Goal: Book appointment/travel/reservation

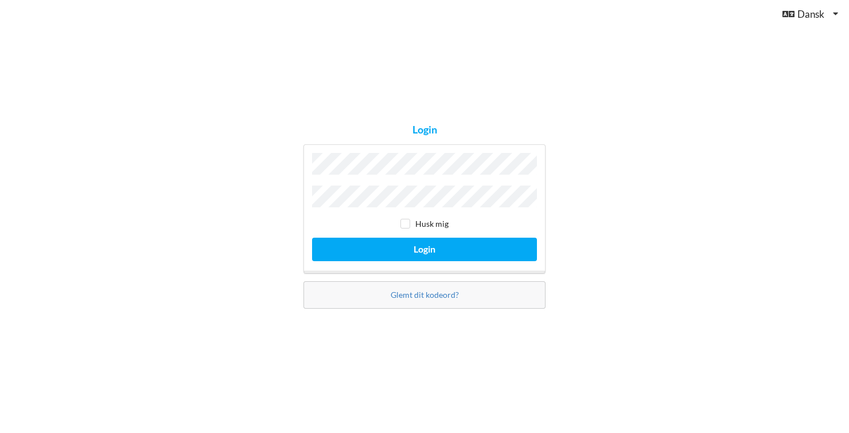
click at [312, 238] on button "Login" at bounding box center [424, 250] width 225 height 24
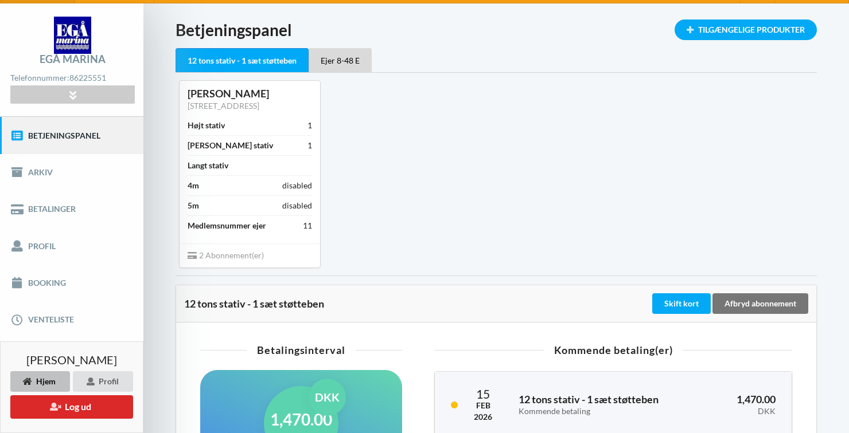
scroll to position [37, 0]
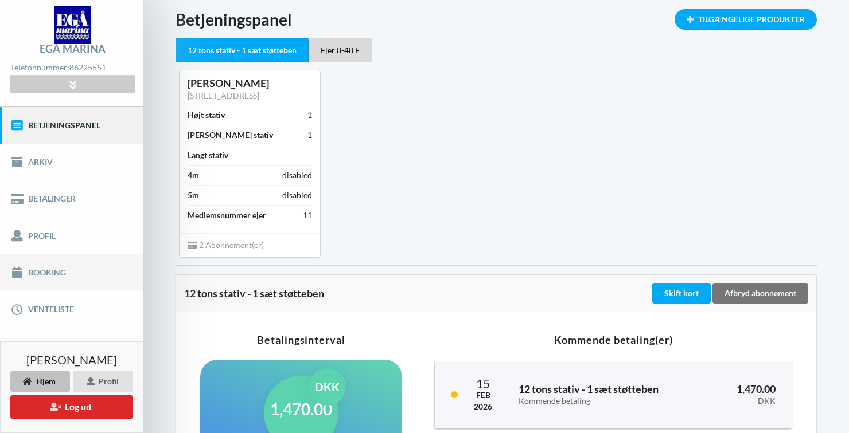
click at [40, 274] on link "Booking" at bounding box center [71, 273] width 143 height 37
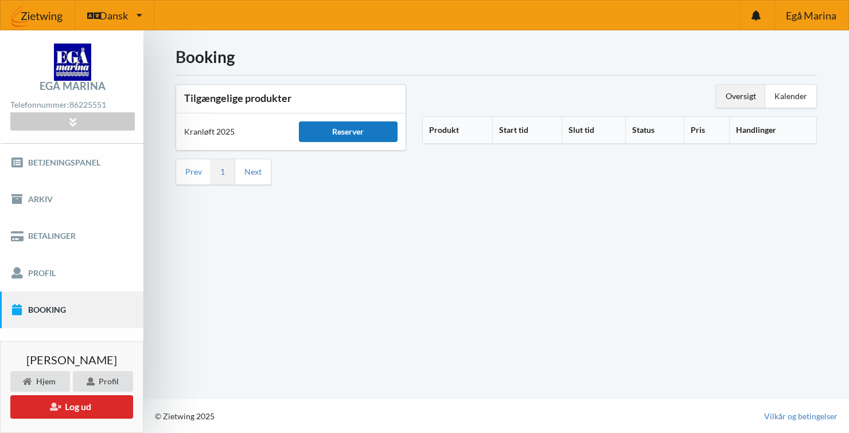
click at [343, 122] on div "Reserver" at bounding box center [348, 132] width 99 height 21
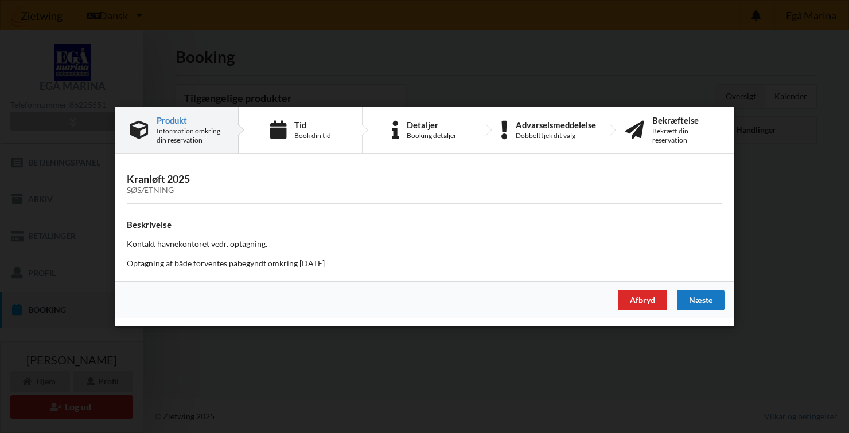
click at [703, 305] on div "Næste" at bounding box center [701, 300] width 48 height 21
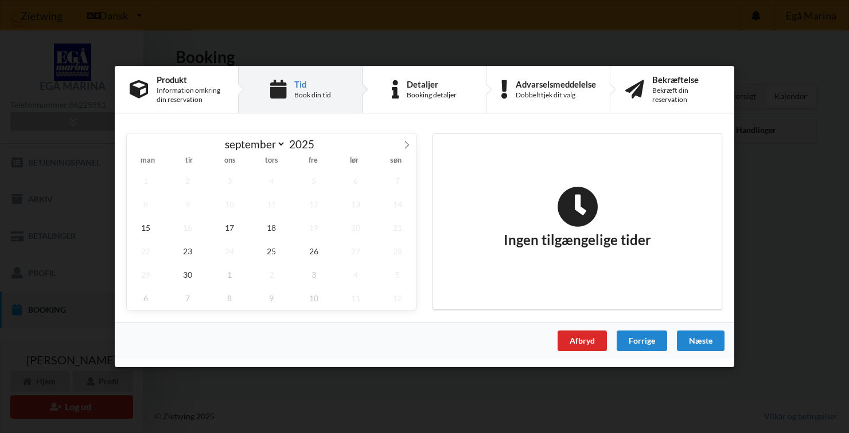
click at [583, 394] on div "Er du sikker på du vil logge ud? Nej Ja Vilkår og betingelser Brugerbetingelser…" at bounding box center [424, 216] width 849 height 433
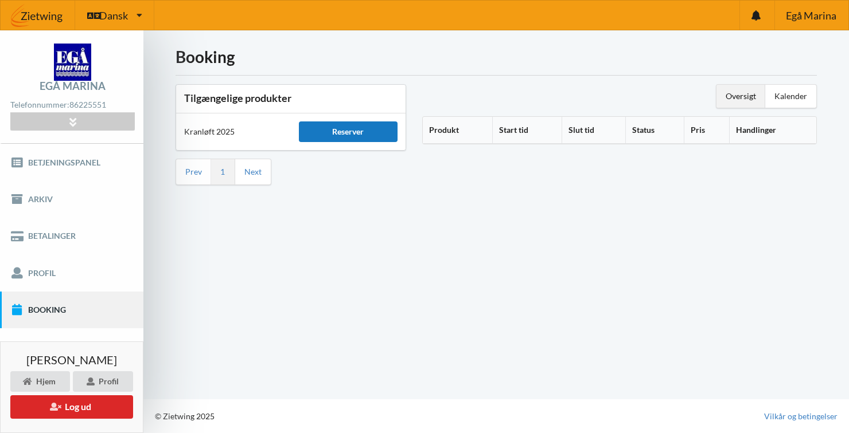
click at [341, 122] on div "Reserver" at bounding box center [348, 132] width 99 height 21
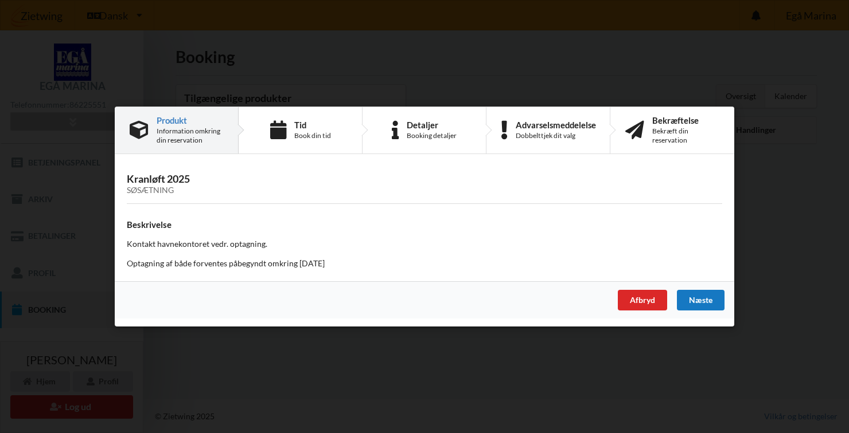
click at [705, 304] on div "Næste" at bounding box center [701, 300] width 48 height 21
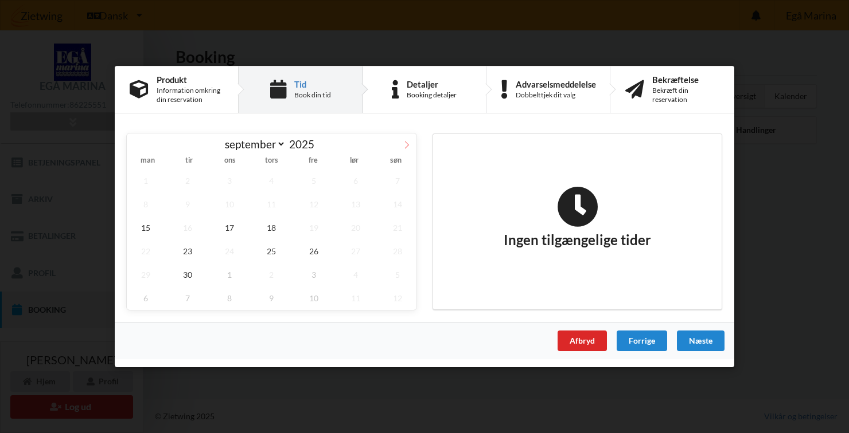
click at [402, 151] on span at bounding box center [406, 143] width 19 height 19
select select "9"
click at [229, 209] on span "8" at bounding box center [229, 205] width 38 height 24
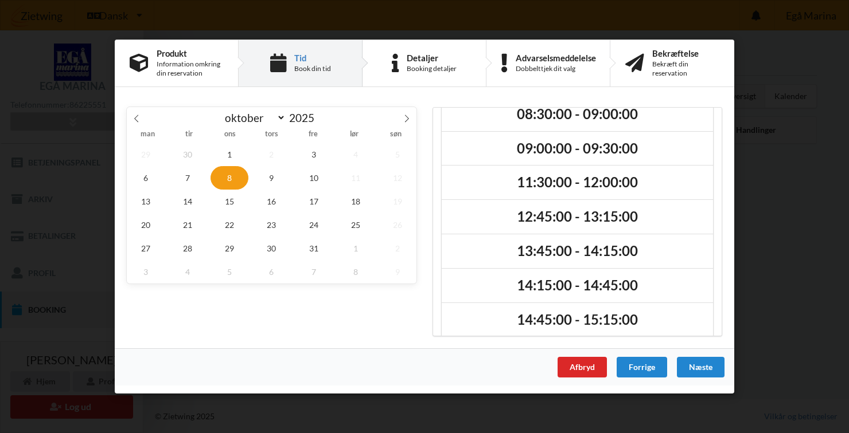
scroll to position [29, 0]
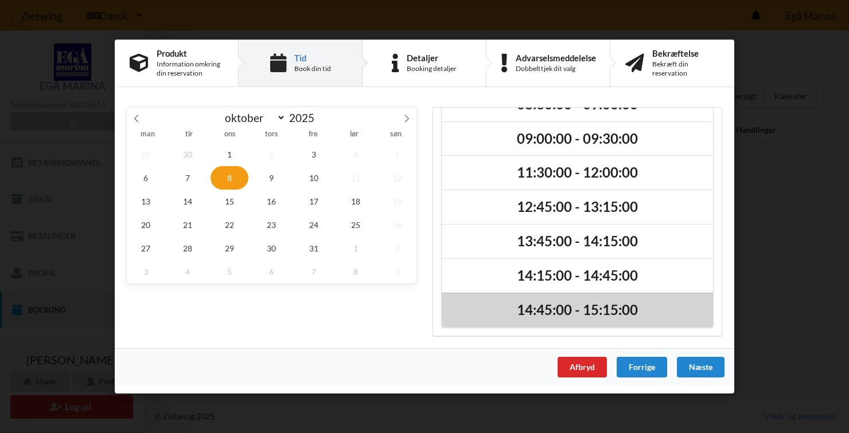
click at [575, 312] on h2 "14:45:00 - 15:15:00" at bounding box center [576, 311] width 255 height 18
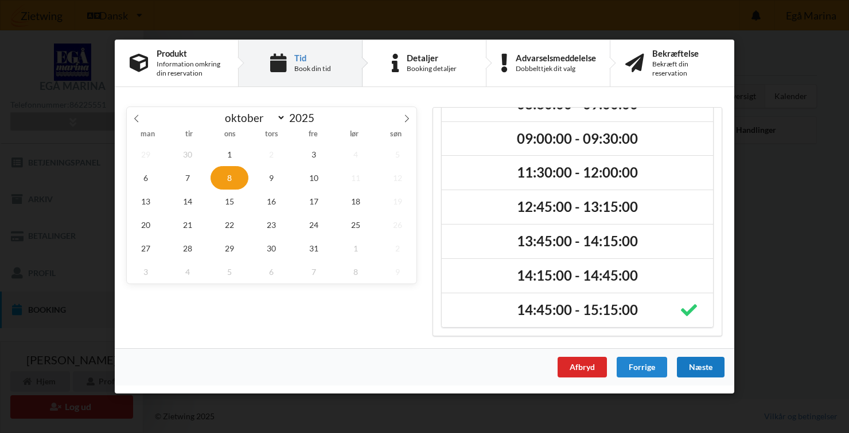
click at [701, 373] on div "Næste" at bounding box center [701, 367] width 48 height 21
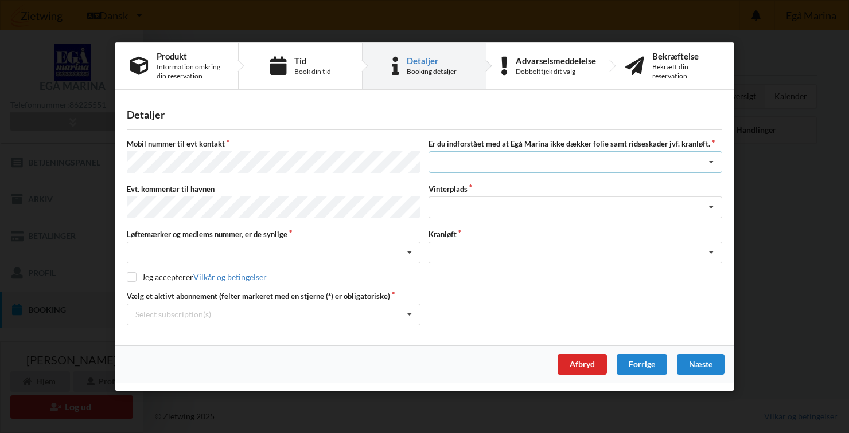
click at [711, 166] on icon at bounding box center [710, 163] width 17 height 21
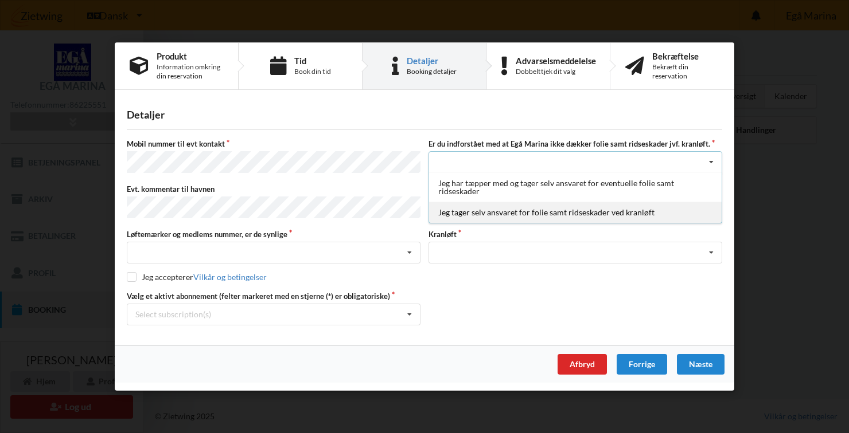
click at [512, 220] on div "Jeg tager selv ansvaret for folie samt ridseskader ved kranløft" at bounding box center [575, 212] width 292 height 21
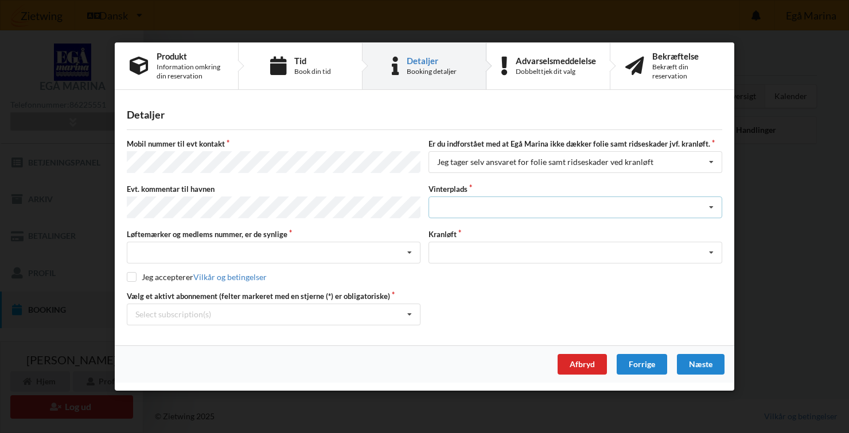
click at [717, 212] on icon at bounding box center [710, 207] width 17 height 21
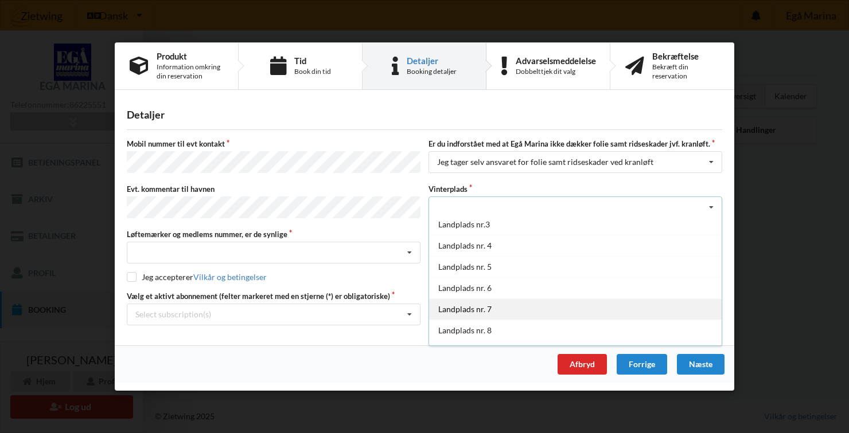
click at [472, 313] on div "Landplads nr. 7" at bounding box center [575, 309] width 292 height 21
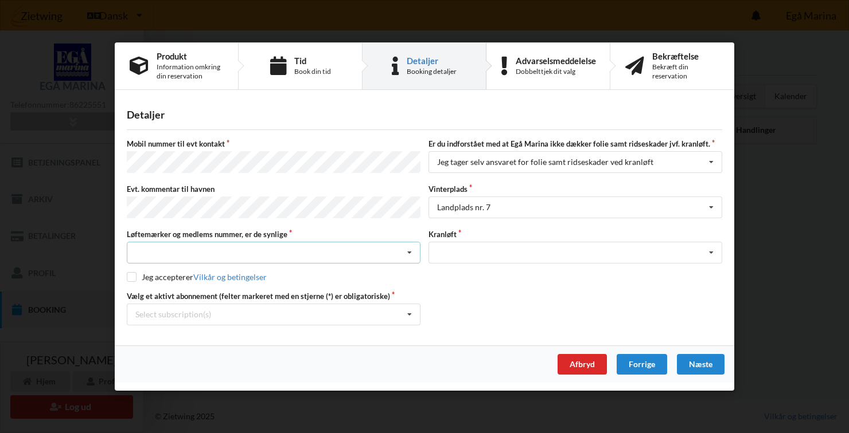
click at [410, 259] on icon at bounding box center [409, 253] width 17 height 21
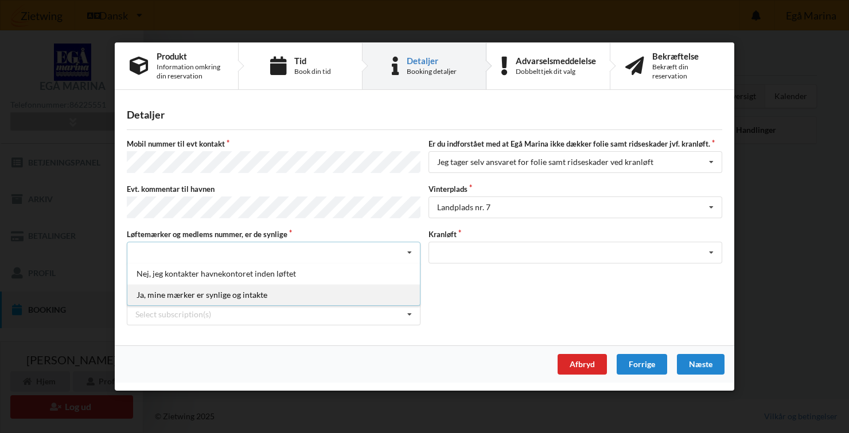
click at [230, 299] on div "Ja, mine mærker er synlige og intakte" at bounding box center [273, 294] width 292 height 21
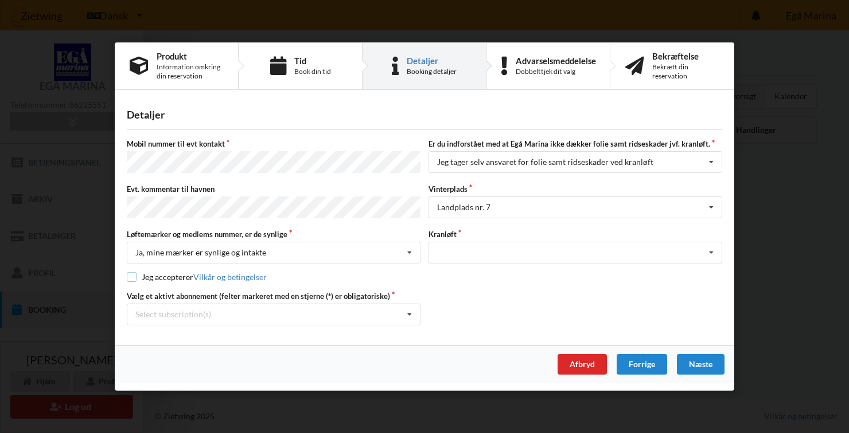
click at [135, 276] on input "checkbox" at bounding box center [132, 277] width 10 height 10
checkbox input "true"
click at [407, 317] on icon at bounding box center [409, 314] width 17 height 21
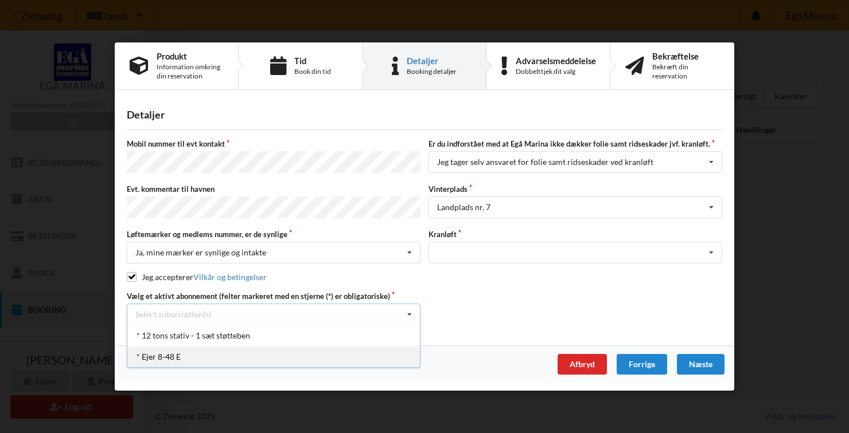
click at [163, 357] on div "* Ejer 8-48 E" at bounding box center [273, 356] width 292 height 21
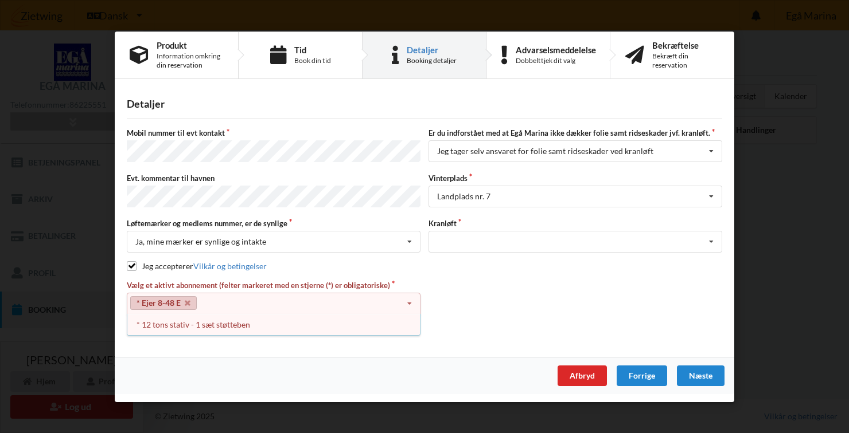
click at [574, 302] on div "Vælg et aktivt abonnement (felter markeret med en stjerne (*) er obligatoriske)…" at bounding box center [424, 308] width 603 height 57
click at [166, 325] on div "* 12 tons stativ - 1 sæt støtteben" at bounding box center [273, 324] width 292 height 21
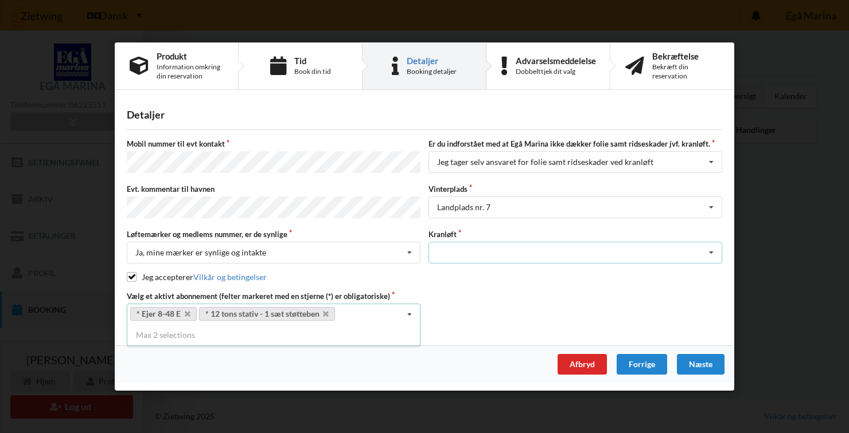
click at [708, 256] on icon at bounding box center [710, 253] width 17 height 21
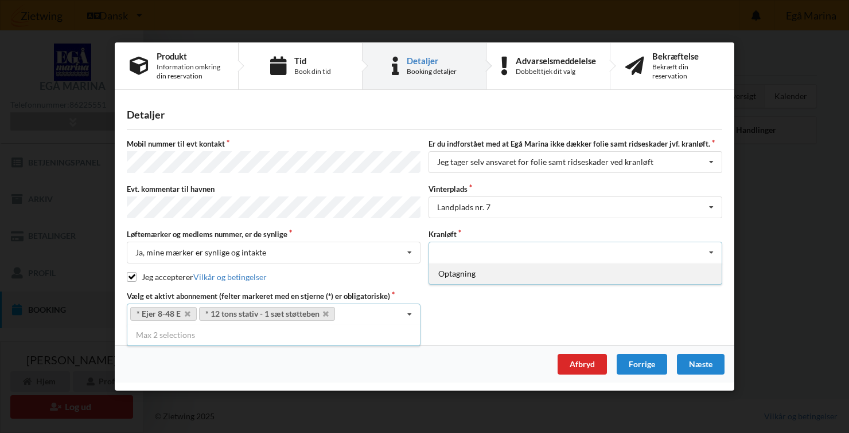
click at [452, 277] on div "Optagning" at bounding box center [575, 273] width 292 height 21
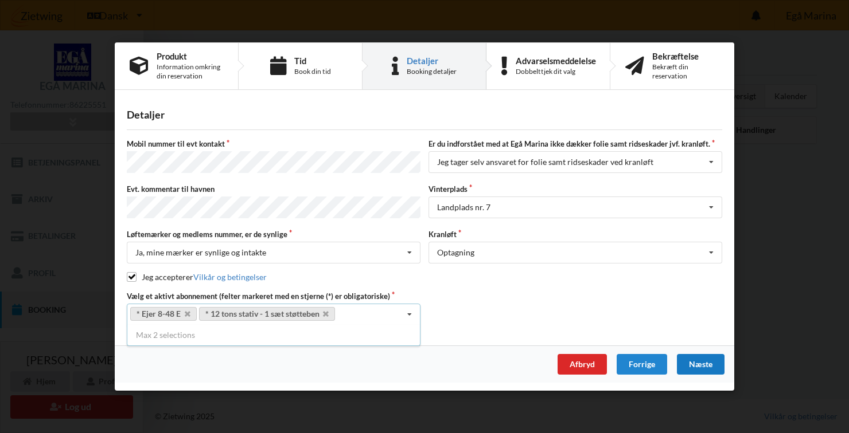
click at [702, 363] on div "Næste" at bounding box center [701, 364] width 48 height 21
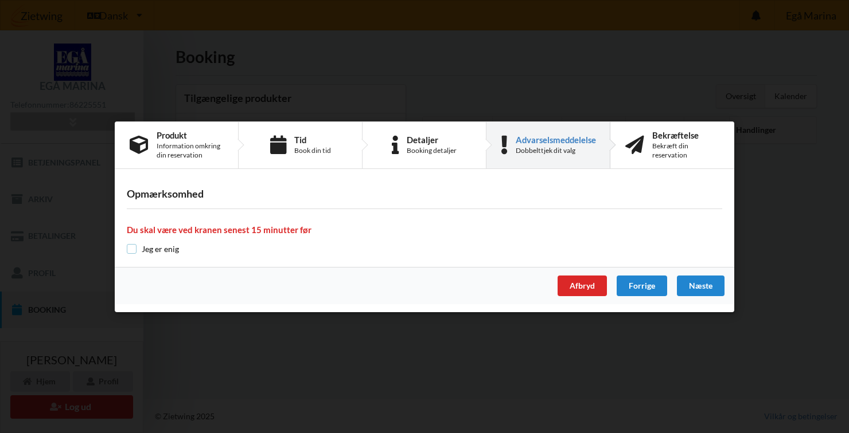
click at [134, 253] on input "checkbox" at bounding box center [132, 249] width 10 height 10
checkbox input "true"
click at [699, 290] on div "Næste" at bounding box center [701, 286] width 48 height 21
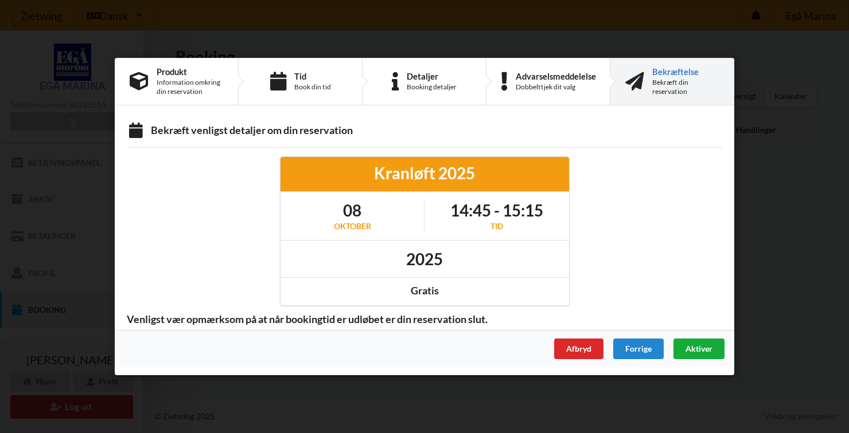
click at [697, 353] on span "Aktiver" at bounding box center [698, 349] width 27 height 10
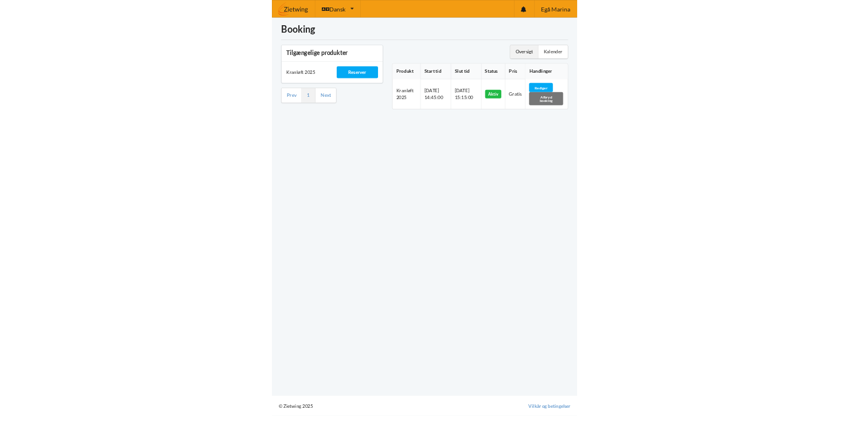
scroll to position [0, 0]
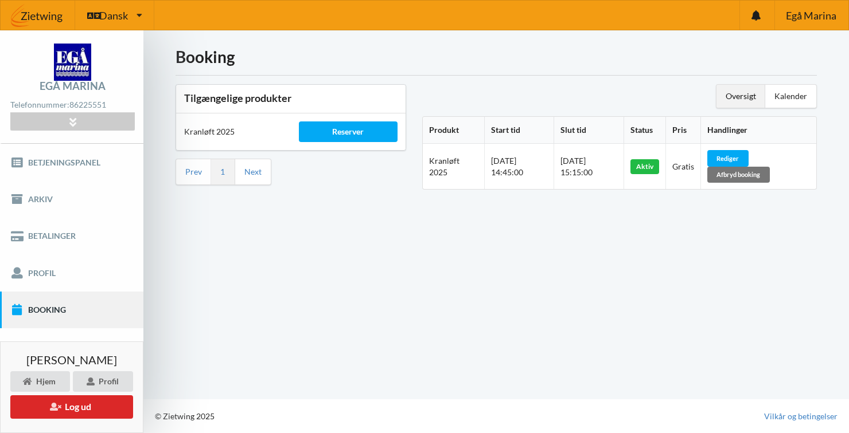
click at [845, 208] on div "Booking Tilgængelige produkter Kranløft 2025 Reserver Prev 1 Next Oversigt Kale…" at bounding box center [495, 214] width 705 height 369
